Goal: Task Accomplishment & Management: Complete application form

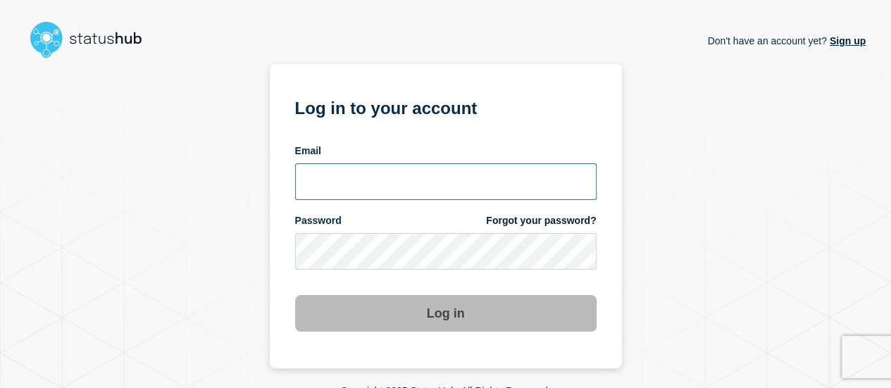
type input "[EMAIL_ADDRESS][DOMAIN_NAME]"
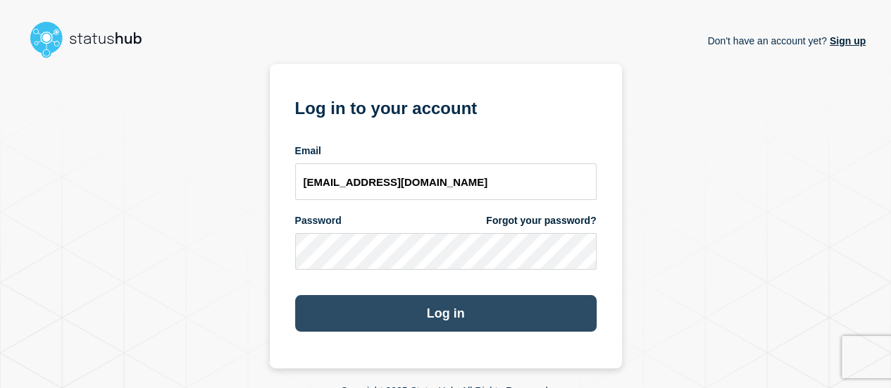
click at [464, 312] on button "Log in" at bounding box center [445, 313] width 301 height 37
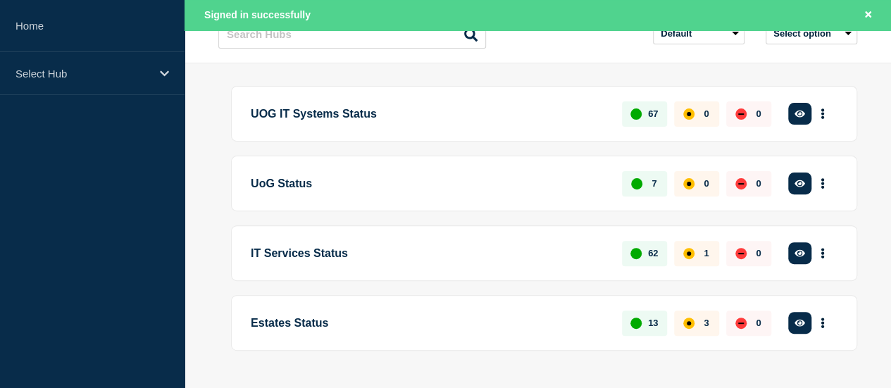
scroll to position [153, 0]
click at [0, 0] on button "Create incident" at bounding box center [0, 0] width 0 height 0
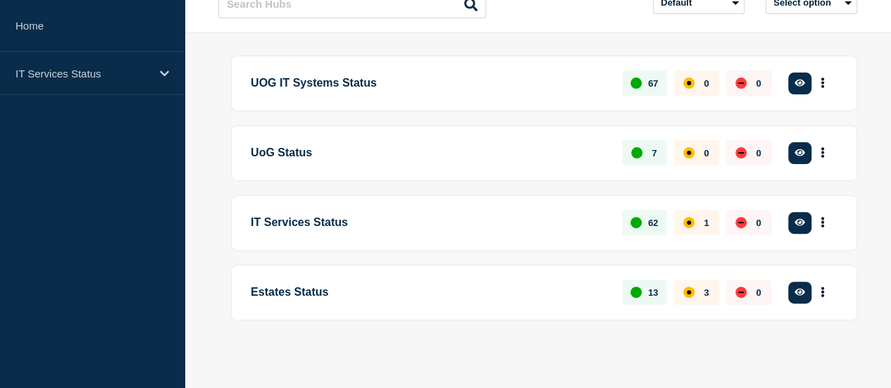
scroll to position [123, 0]
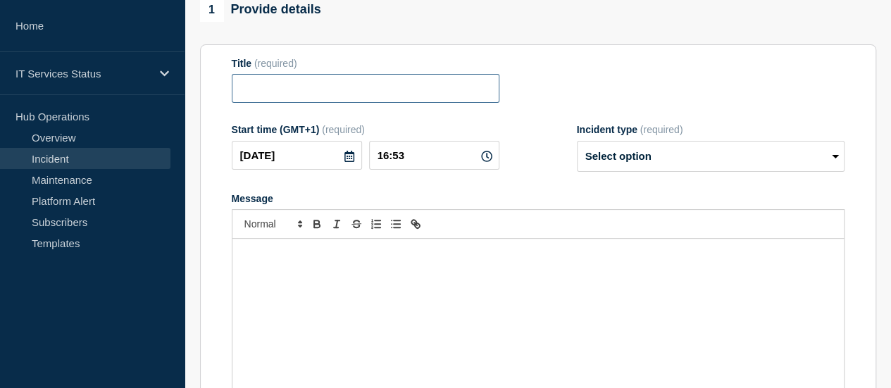
click at [389, 94] on input "Title" at bounding box center [366, 88] width 268 height 29
type input "A"
type input "Applicant Students Unable to Access Some University Systems"
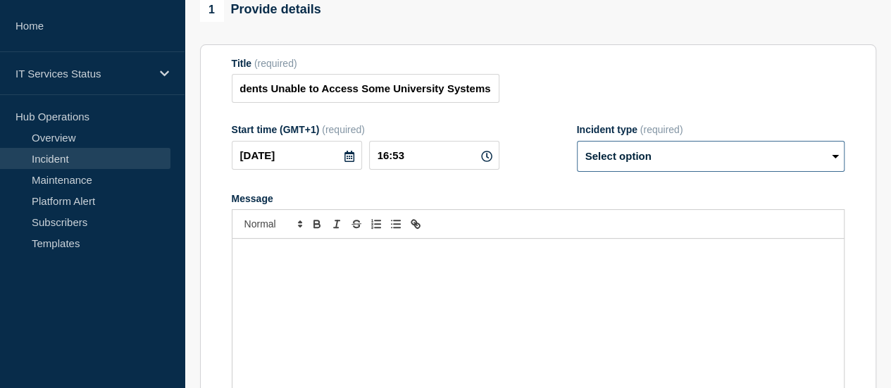
scroll to position [0, 0]
click at [700, 161] on select "Select option Investigating Identified Monitoring" at bounding box center [711, 156] width 268 height 31
select select "investigating"
click at [577, 144] on select "Select option Investigating Identified Monitoring" at bounding box center [711, 156] width 268 height 31
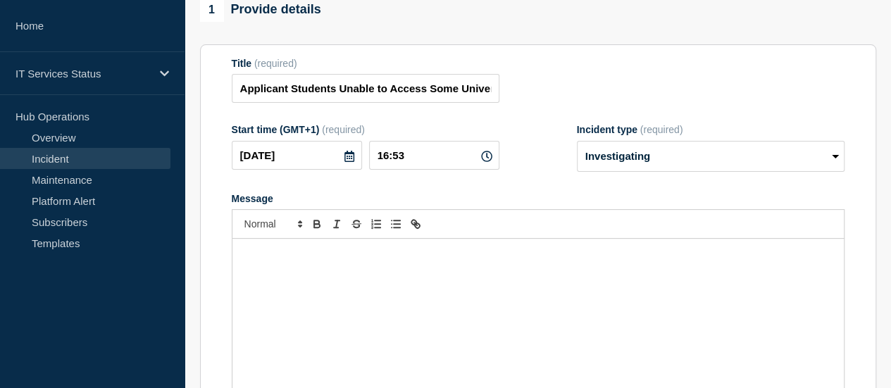
click at [613, 308] on div "Message" at bounding box center [537, 323] width 611 height 169
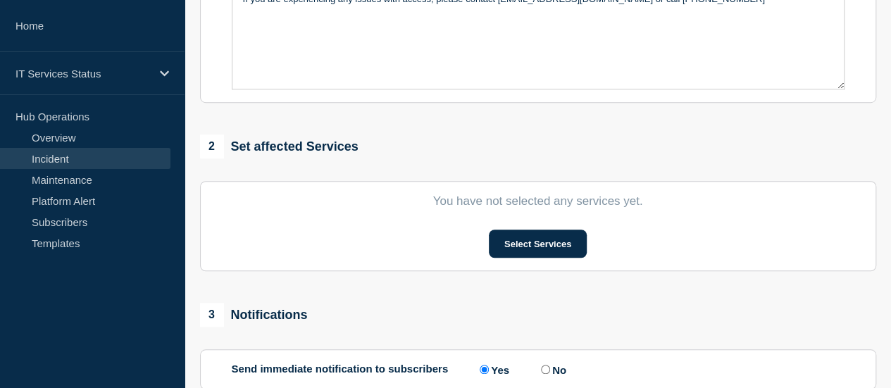
scroll to position [442, 0]
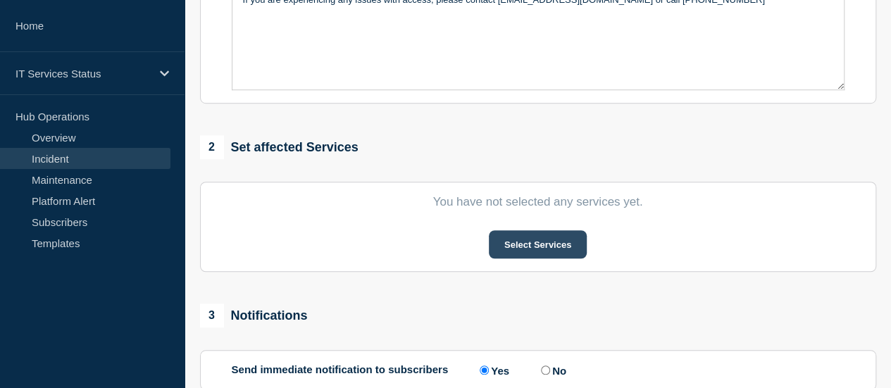
click at [559, 251] on button "Select Services" at bounding box center [538, 244] width 98 height 28
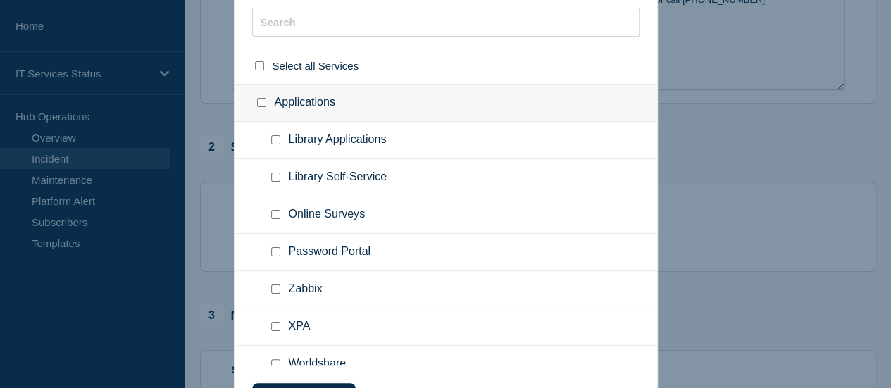
click at [421, 171] on ul "Library Self-Service" at bounding box center [446, 177] width 423 height 37
click at [383, 30] on input "text" at bounding box center [445, 22] width 387 height 29
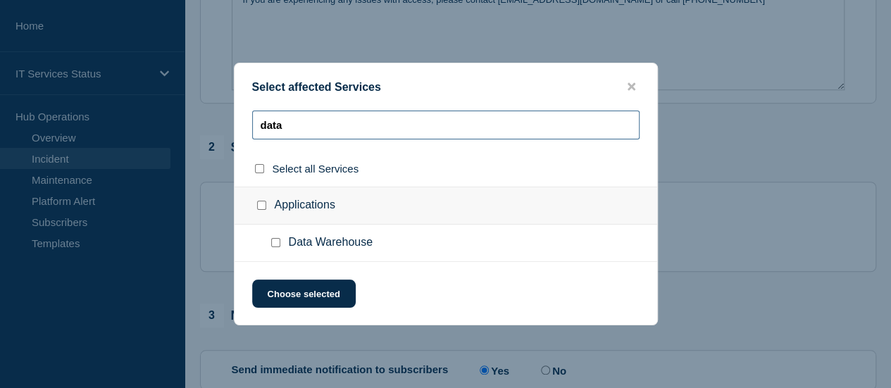
type input "data"
click at [273, 246] on input "Data Warehouse checkbox" at bounding box center [275, 242] width 9 height 9
checkbox input "true"
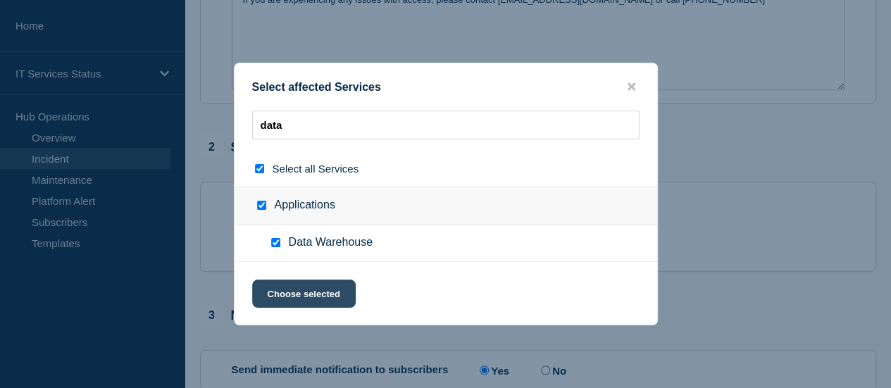
click at [293, 290] on button "Choose selected" at bounding box center [304, 294] width 104 height 28
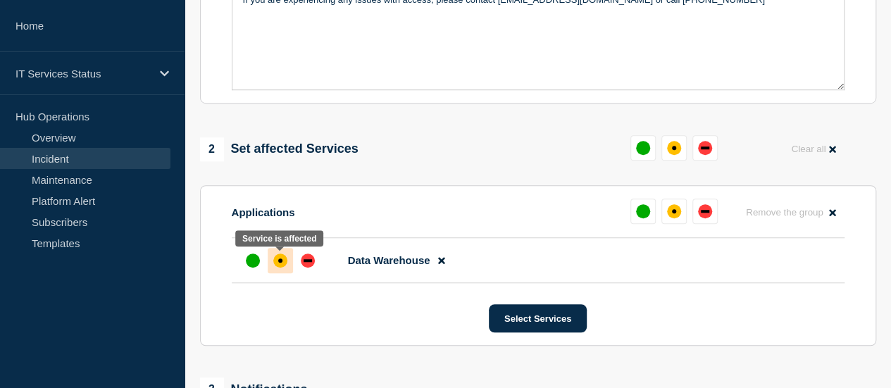
click at [282, 270] on div at bounding box center [280, 260] width 25 height 25
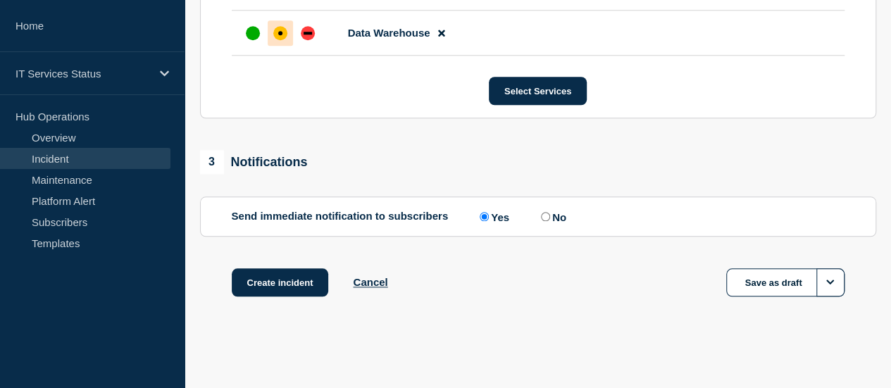
scroll to position [670, 0]
click at [279, 280] on button "Create incident" at bounding box center [280, 282] width 97 height 28
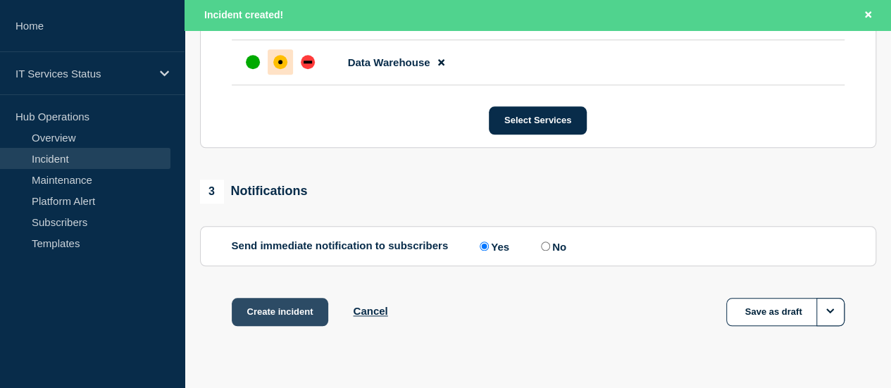
scroll to position [700, 0]
